Goal: Find specific page/section

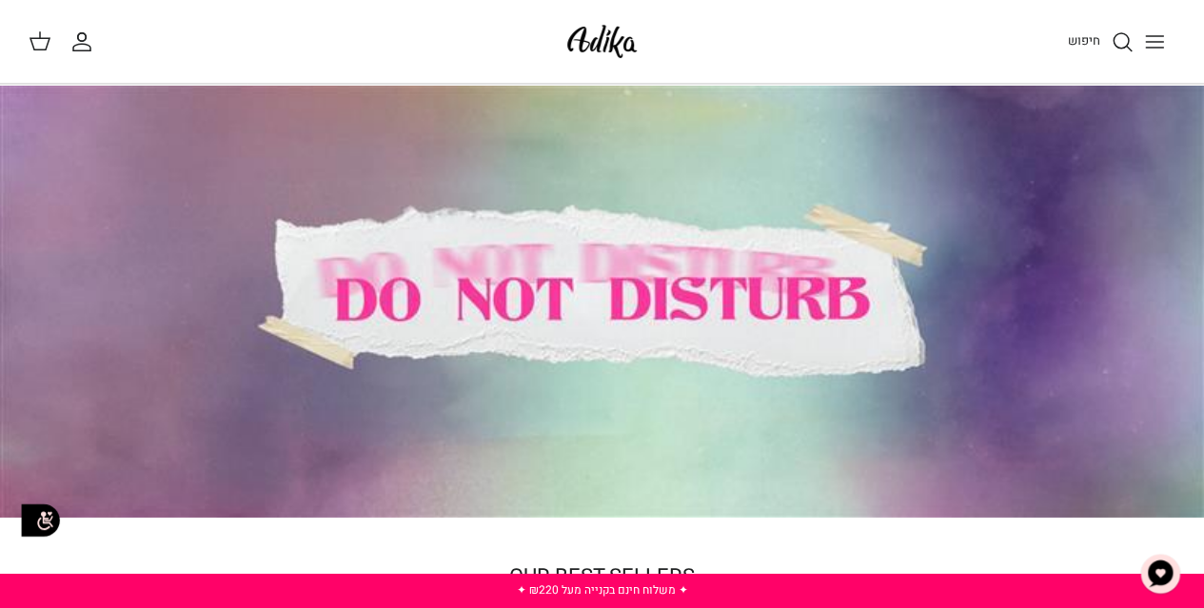
click at [1115, 37] on icon "חיפוש" at bounding box center [1122, 41] width 23 height 23
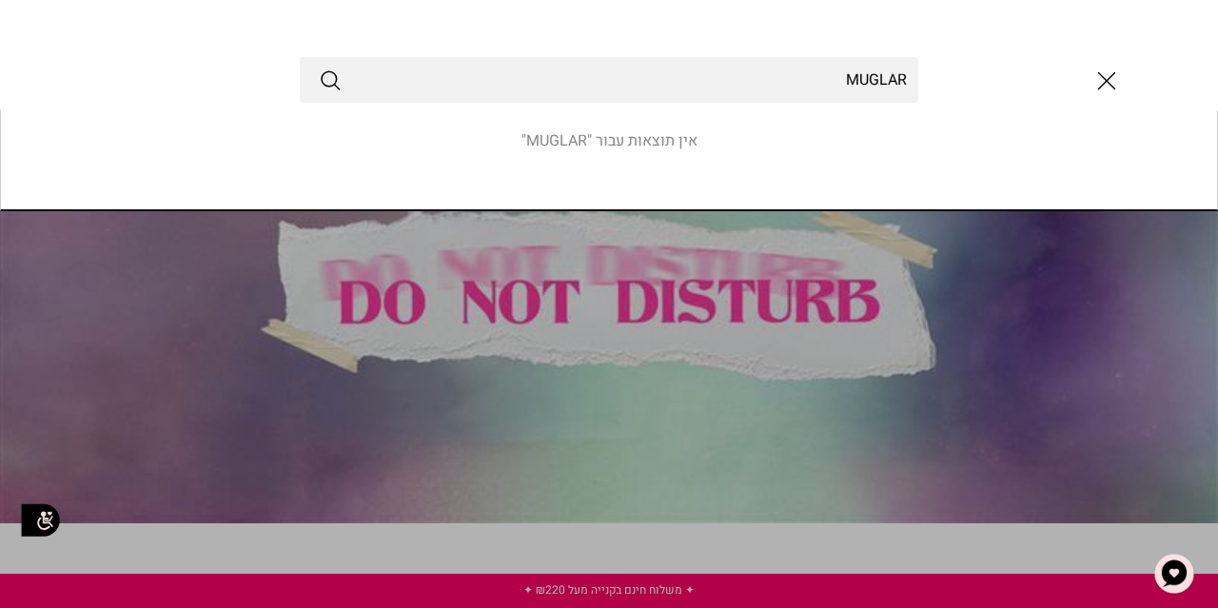
type input "MUGLAR"
click at [319, 68] on button "Submit" at bounding box center [330, 80] width 23 height 25
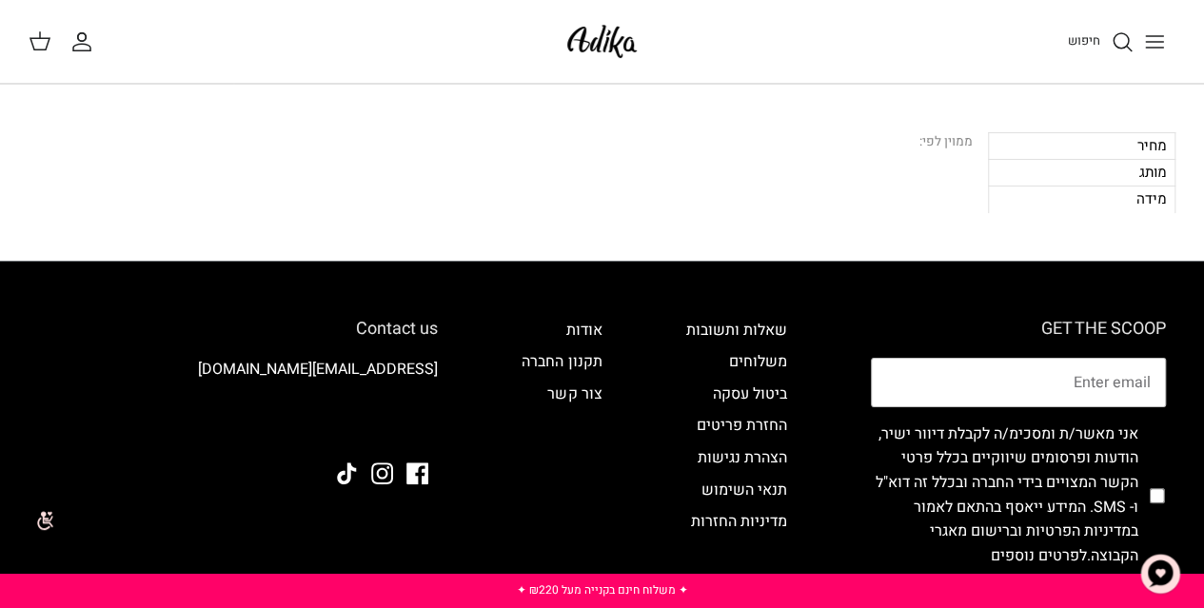
click at [1098, 35] on span "חיפוש" at bounding box center [1084, 40] width 32 height 18
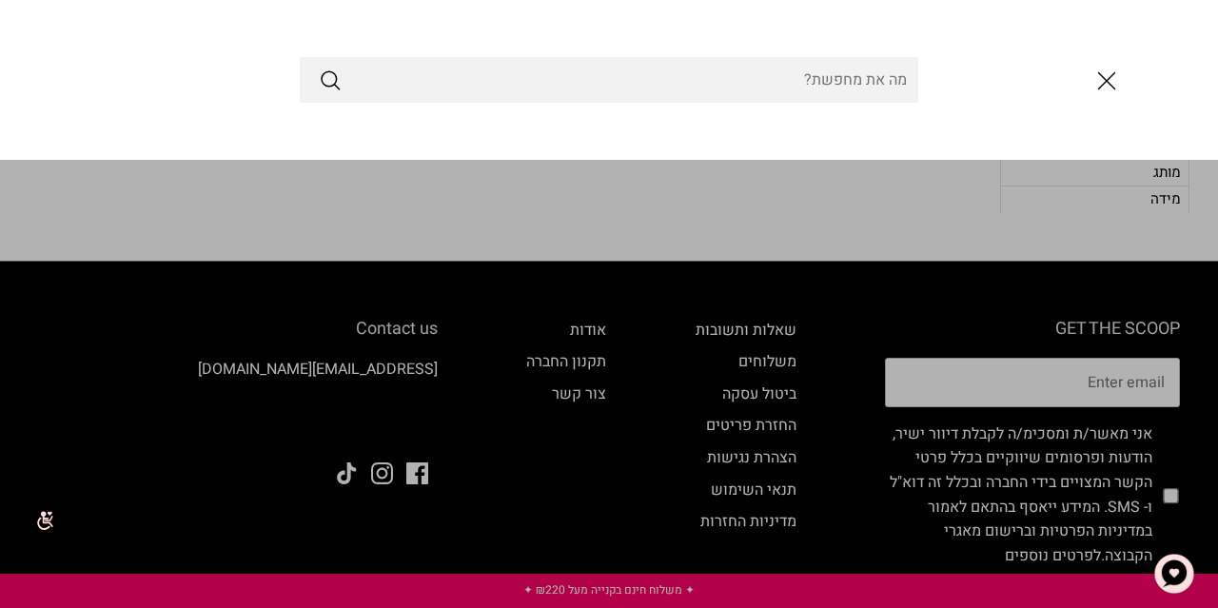
paste input "Mugler"
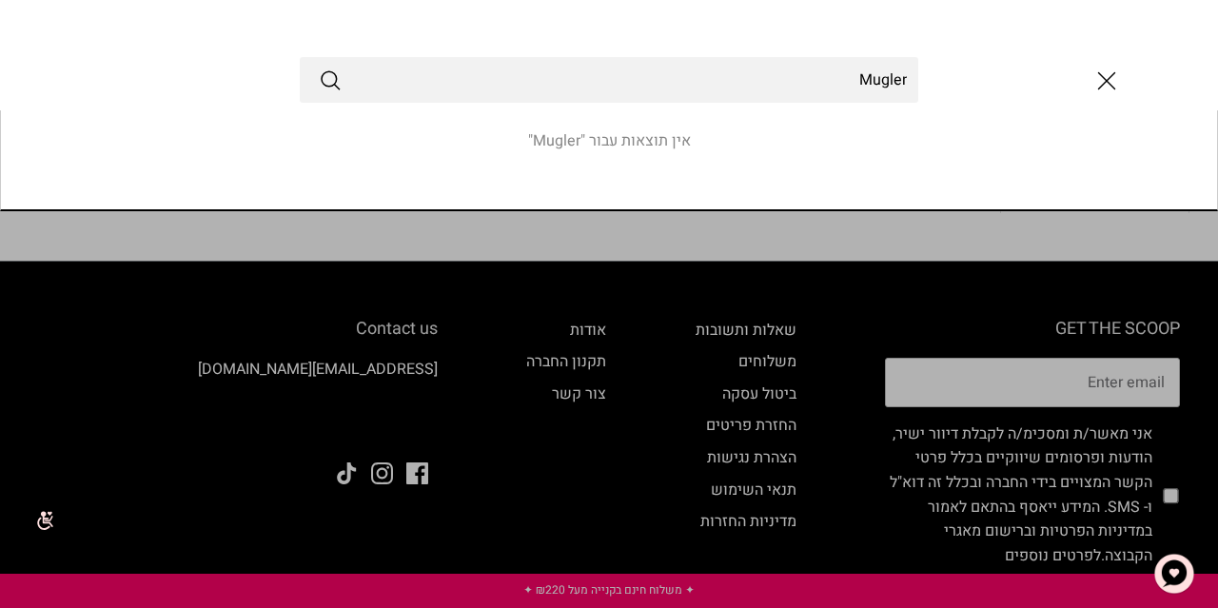
type input "Mugler"
click at [319, 68] on button "Submit" at bounding box center [330, 80] width 23 height 25
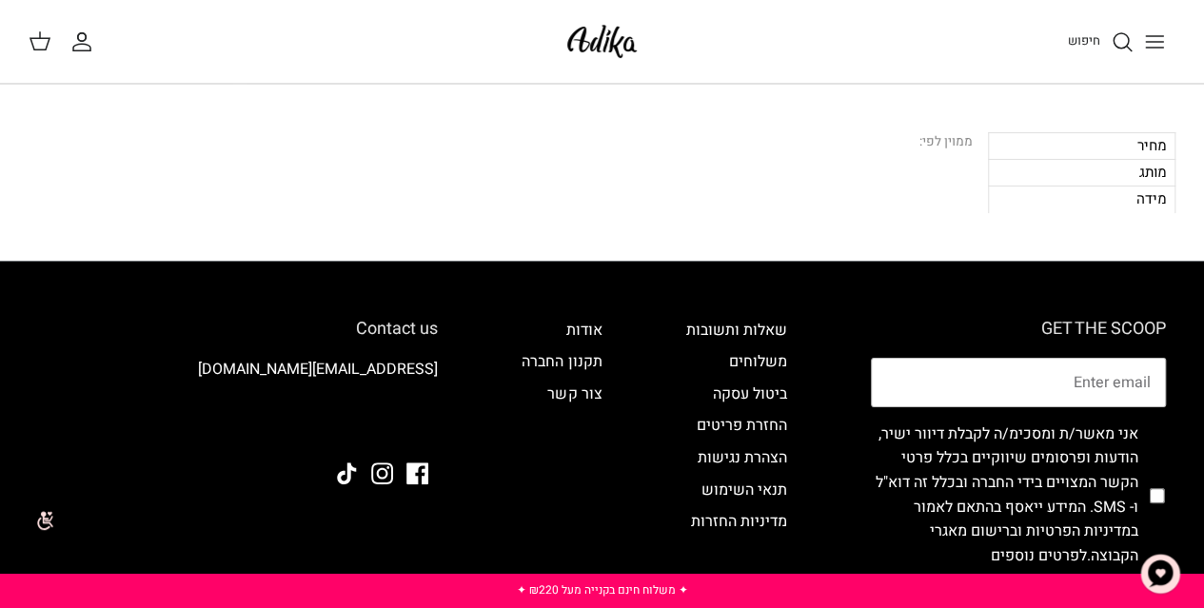
click at [605, 49] on img at bounding box center [602, 41] width 81 height 45
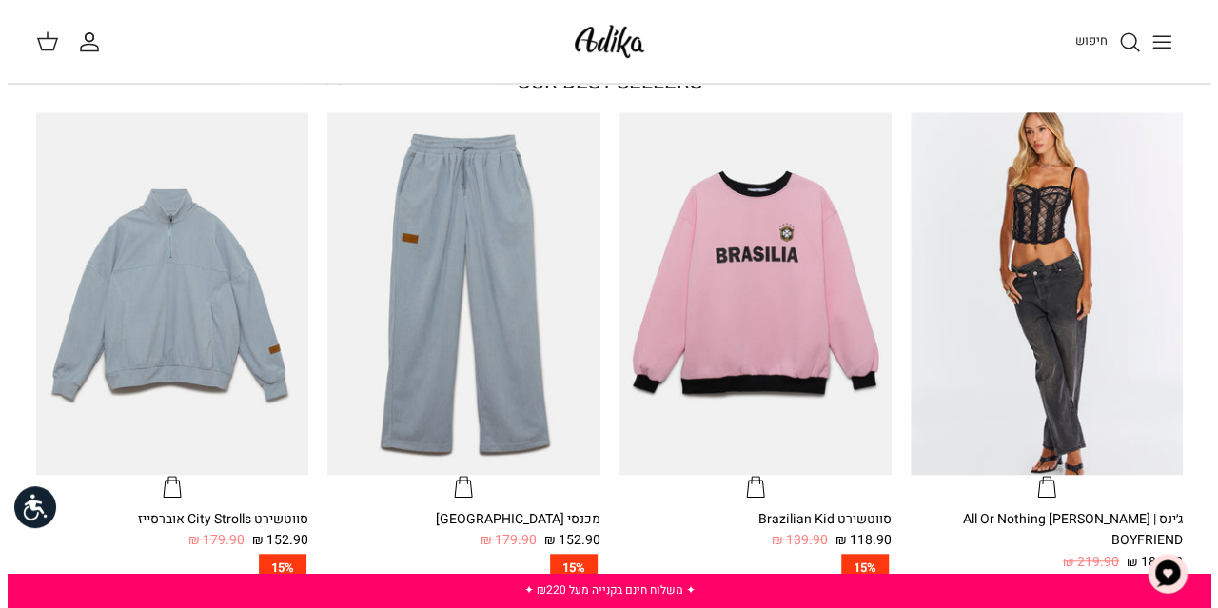
scroll to position [509, 0]
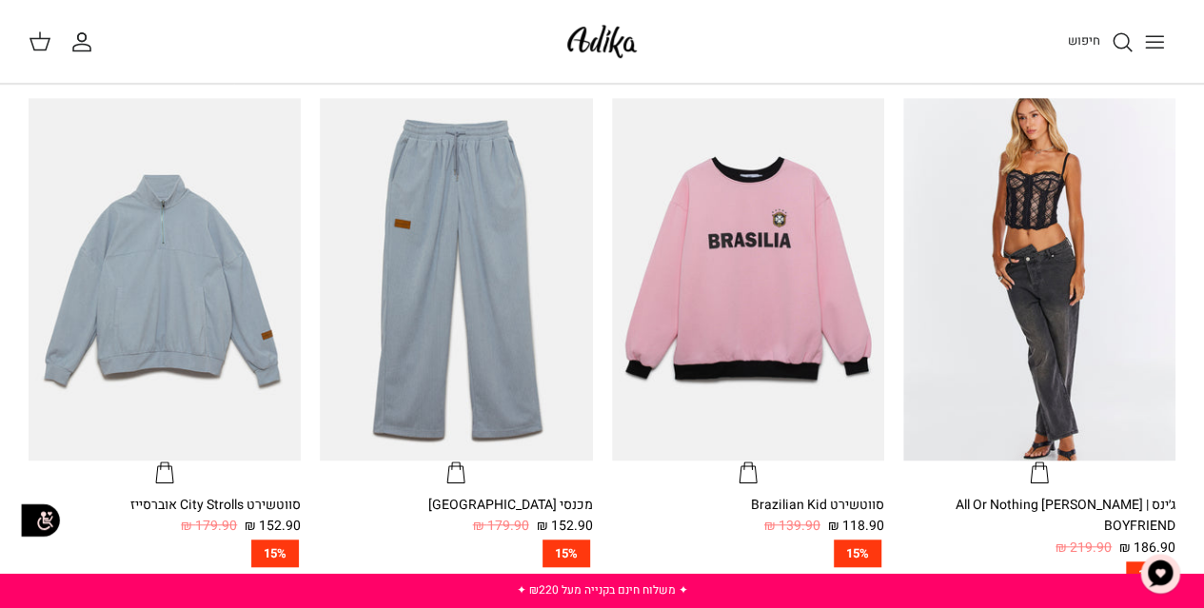
click at [1156, 38] on icon "Toggle menu" at bounding box center [1154, 41] width 23 height 23
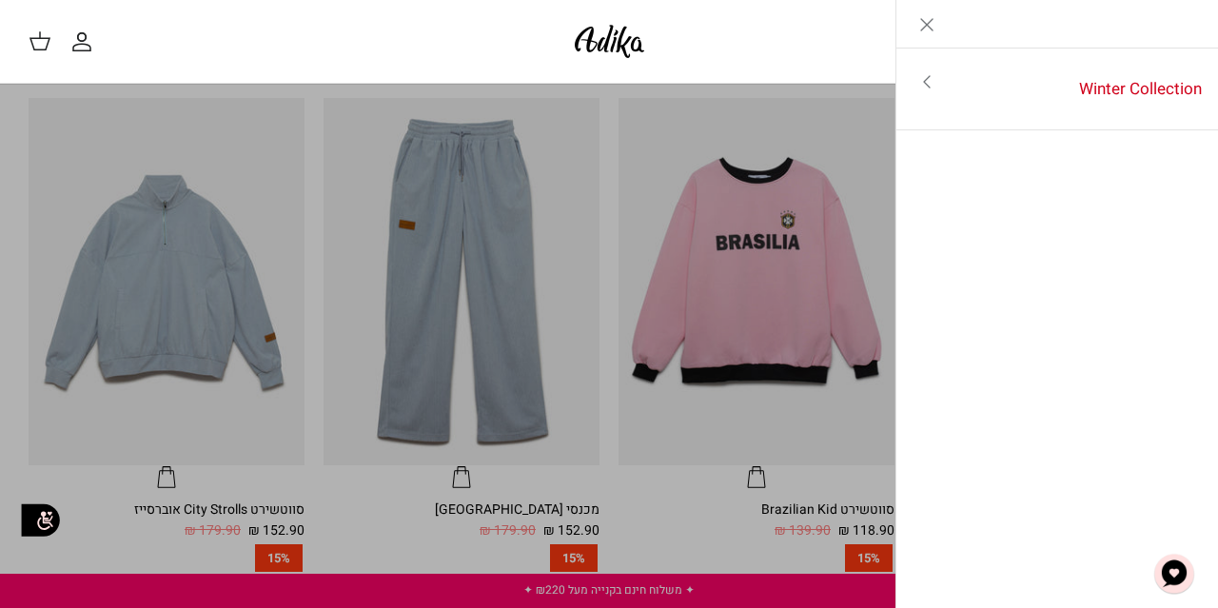
click at [920, 81] on icon "Toggle menu" at bounding box center [927, 81] width 23 height 23
